Goal: Task Accomplishment & Management: Use online tool/utility

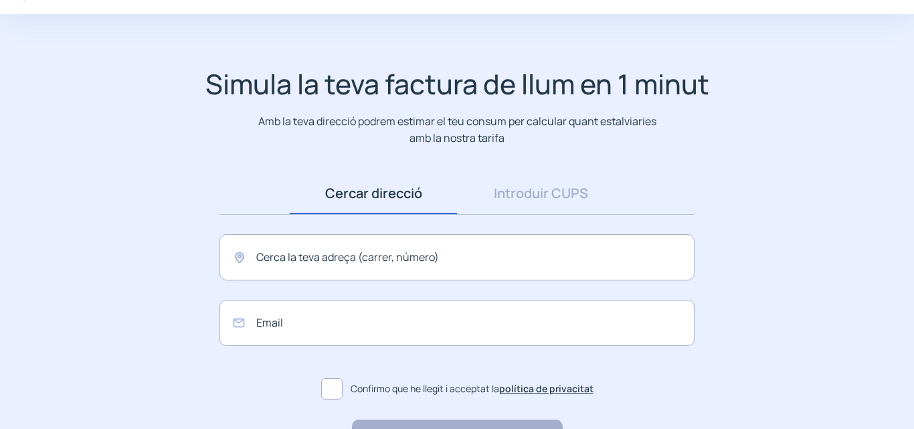
scroll to position [67, 0]
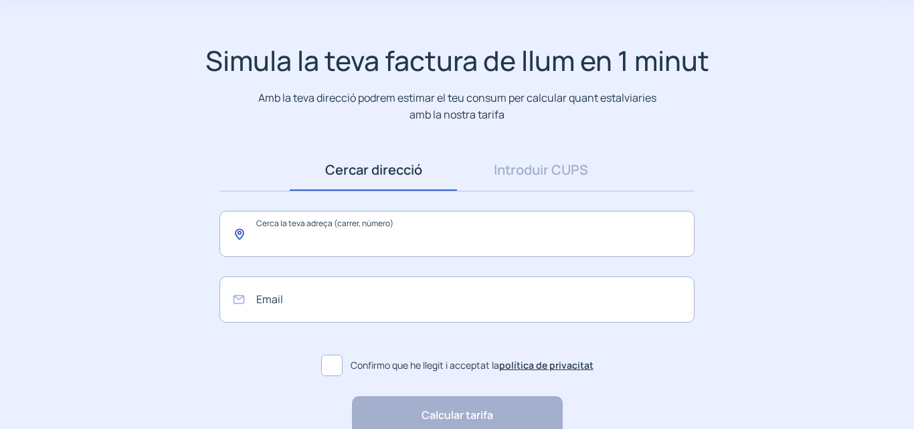
click at [274, 236] on input "text" at bounding box center [457, 234] width 475 height 46
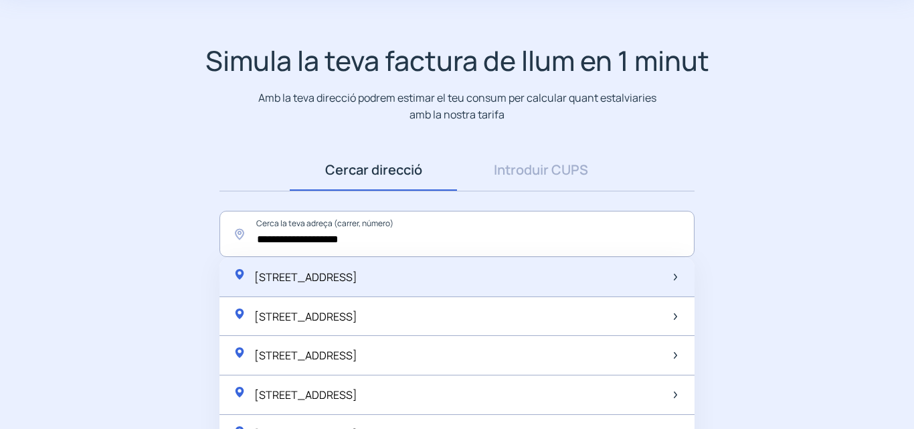
click at [342, 272] on span "Ronda del Remei, 135, Alcanar, Espanya" at bounding box center [305, 277] width 103 height 15
type input "**********"
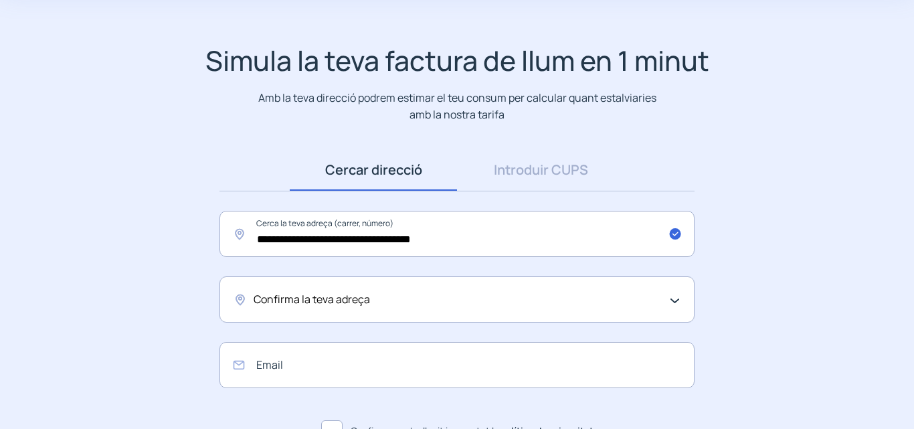
click at [676, 300] on div "Confirma la teva adreça" at bounding box center [457, 299] width 475 height 46
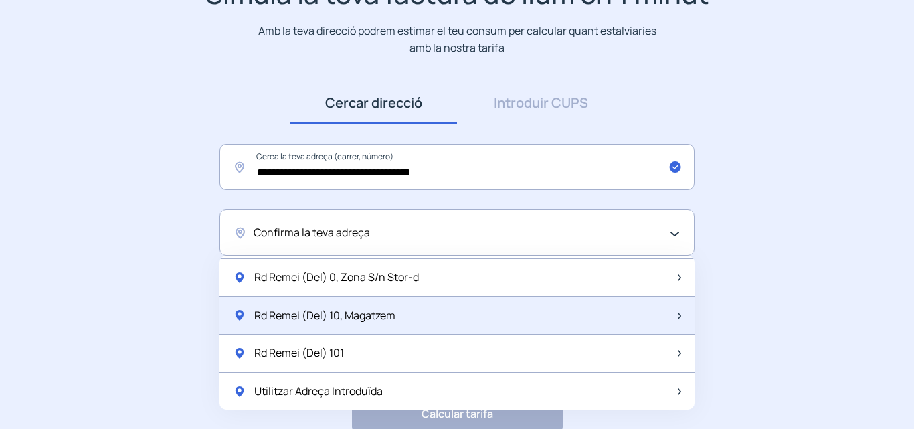
scroll to position [201, 0]
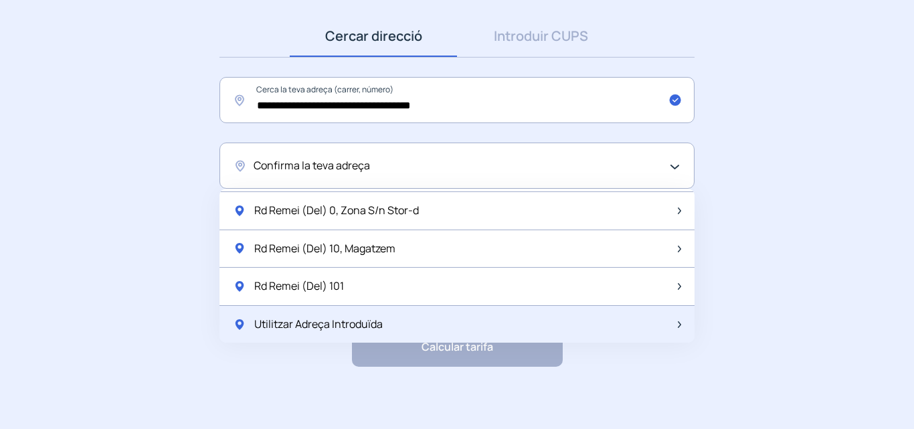
click at [303, 321] on span "Utilitzar Adreça Introduïda" at bounding box center [318, 324] width 129 height 17
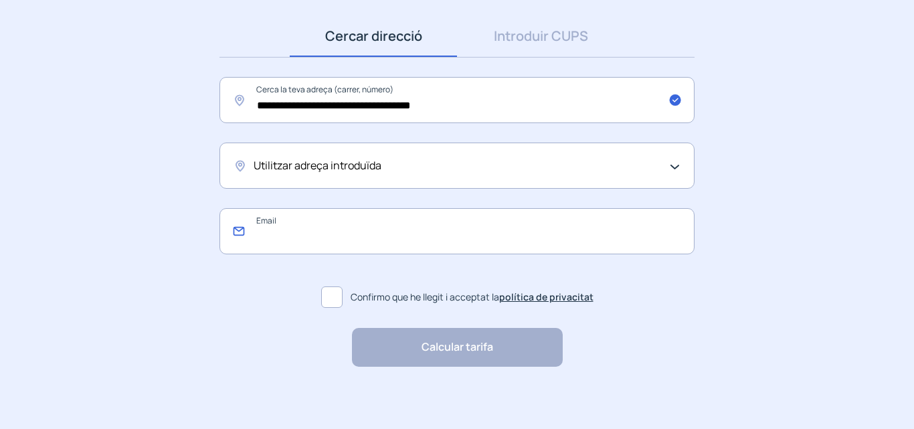
click at [310, 233] on input "email" at bounding box center [457, 231] width 475 height 46
type input "**********"
click at [335, 298] on span at bounding box center [331, 297] width 21 height 21
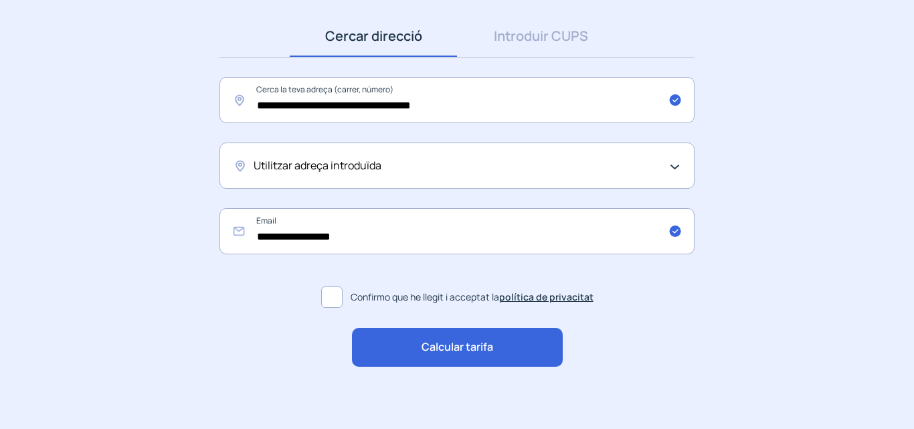
click at [497, 349] on div "Calcular tarifa" at bounding box center [457, 347] width 211 height 39
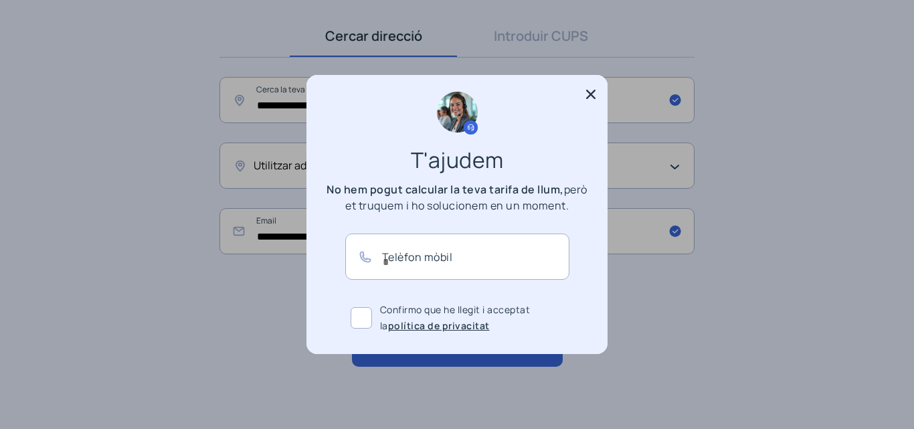
scroll to position [0, 0]
click at [592, 89] on icon at bounding box center [590, 94] width 13 height 13
